Goal: Information Seeking & Learning: Learn about a topic

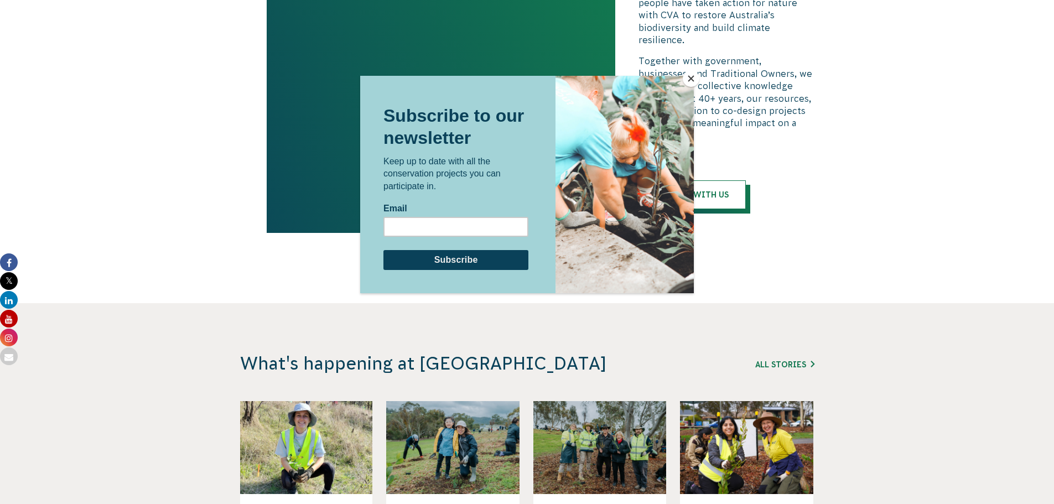
scroll to position [2324, 0]
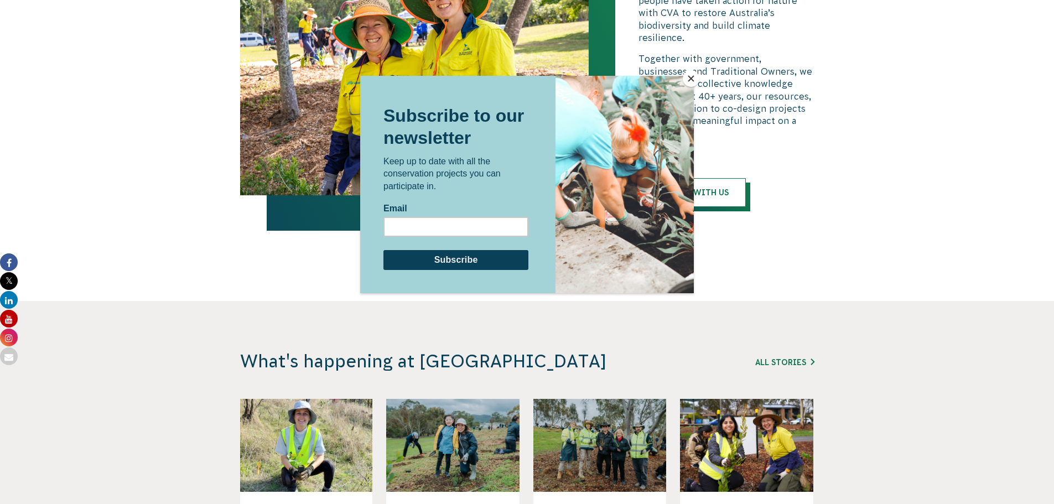
drag, startPoint x: 697, startPoint y: 74, endPoint x: 696, endPoint y: 80, distance: 6.2
click at [697, 74] on button "Close" at bounding box center [691, 78] width 17 height 17
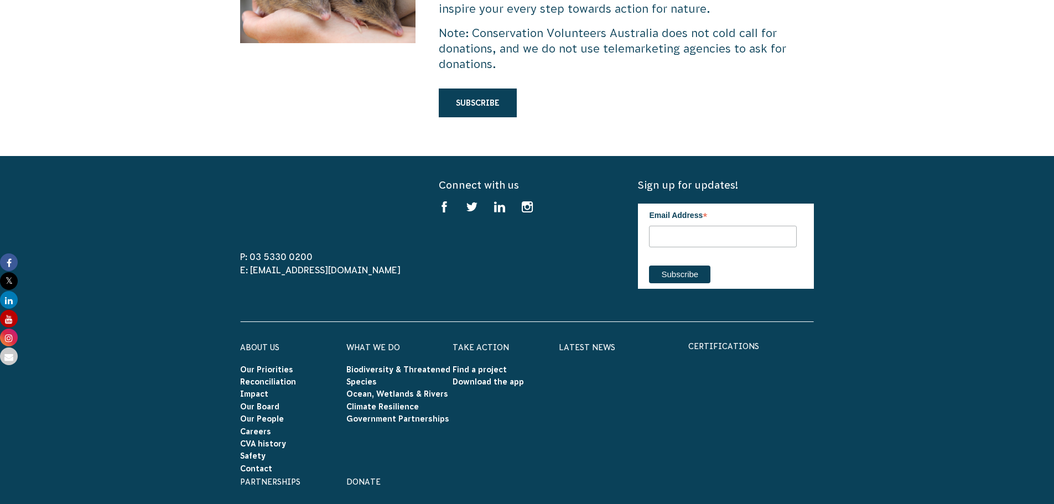
scroll to position [3154, 0]
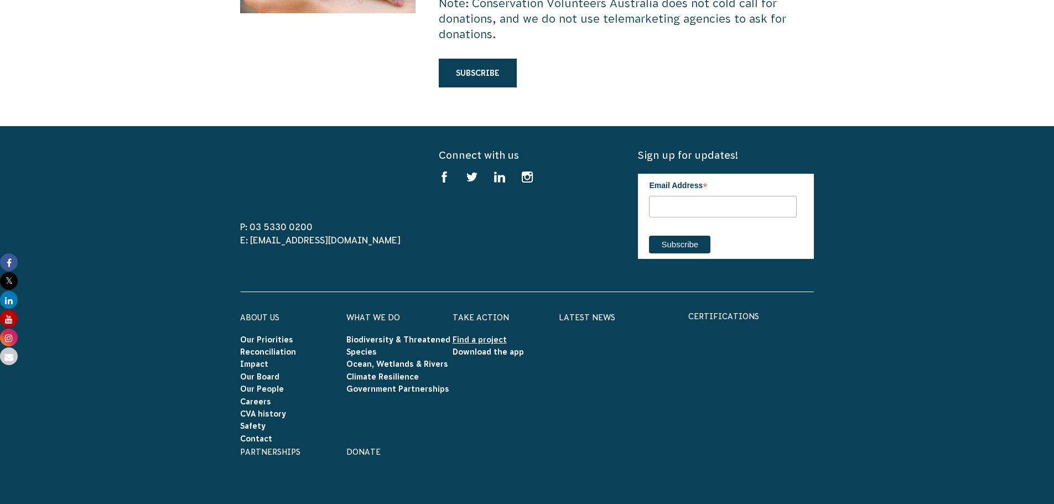
click at [473, 335] on link "Find a project" at bounding box center [480, 339] width 54 height 9
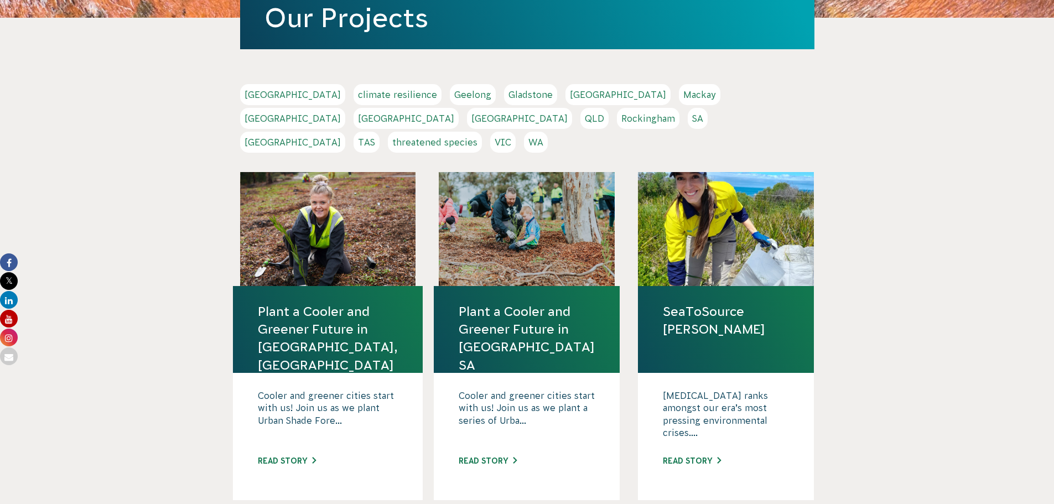
scroll to position [55, 0]
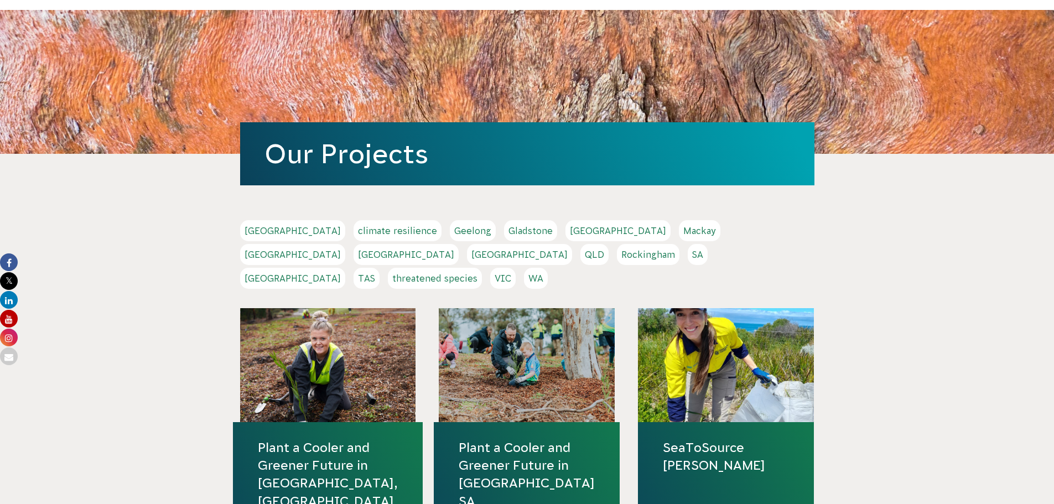
click at [688, 256] on link "SA" at bounding box center [698, 254] width 20 height 21
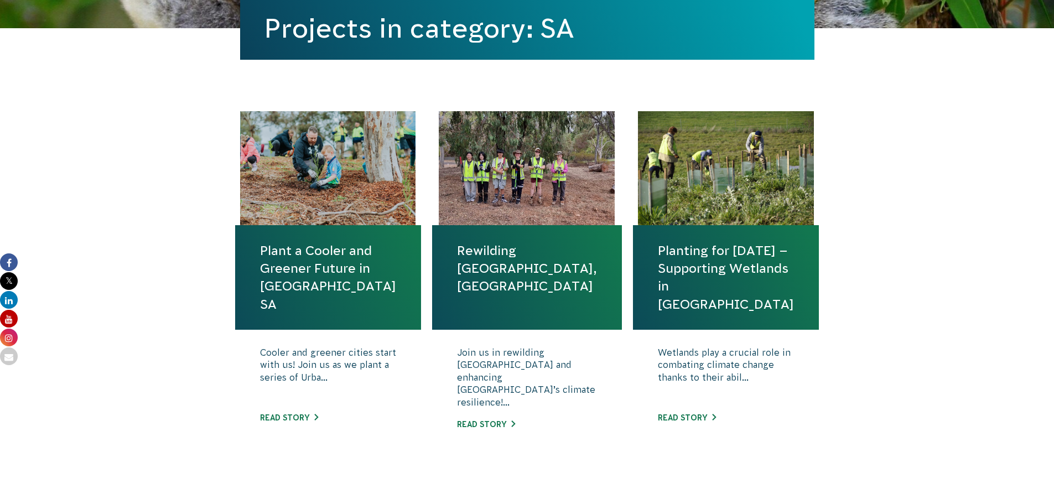
scroll to position [277, 0]
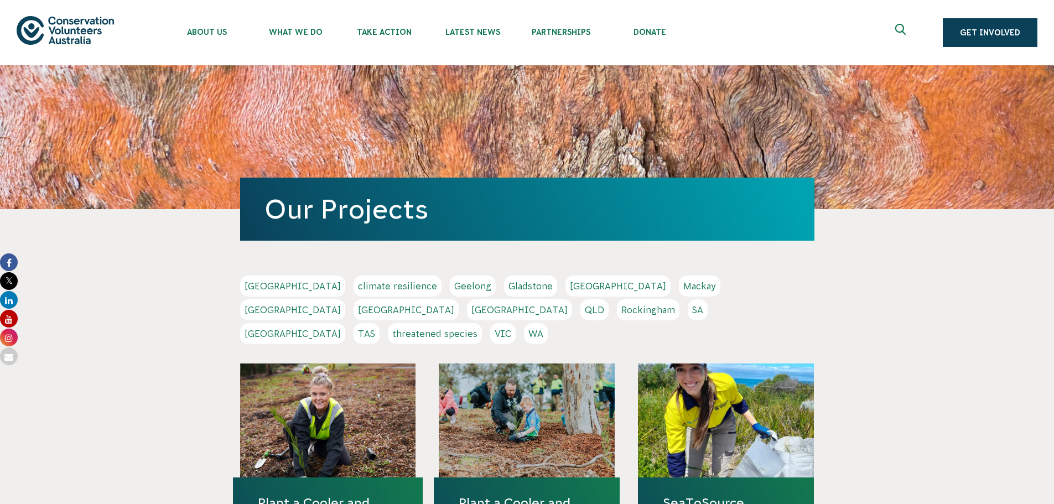
scroll to position [55, 0]
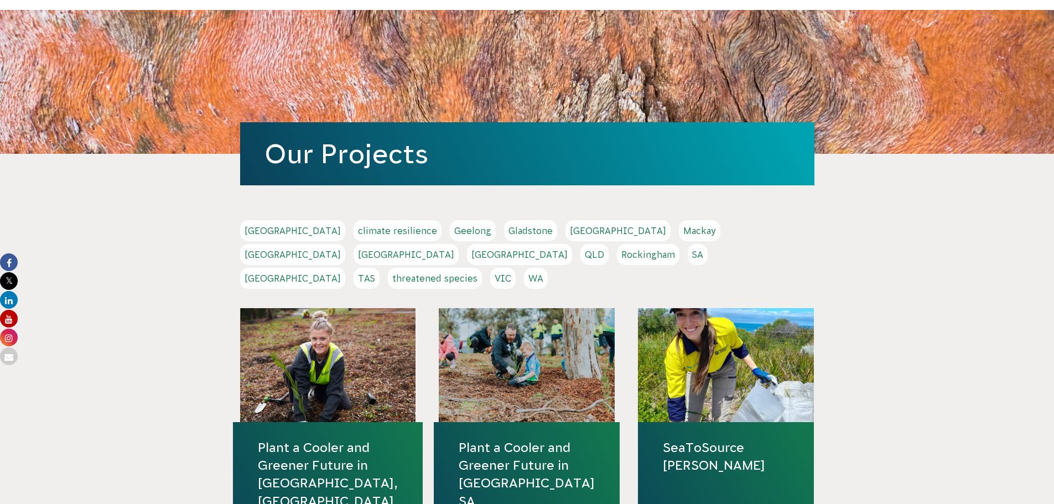
click at [516, 268] on link "VIC" at bounding box center [502, 278] width 25 height 21
